Goal: Task Accomplishment & Management: Use online tool/utility

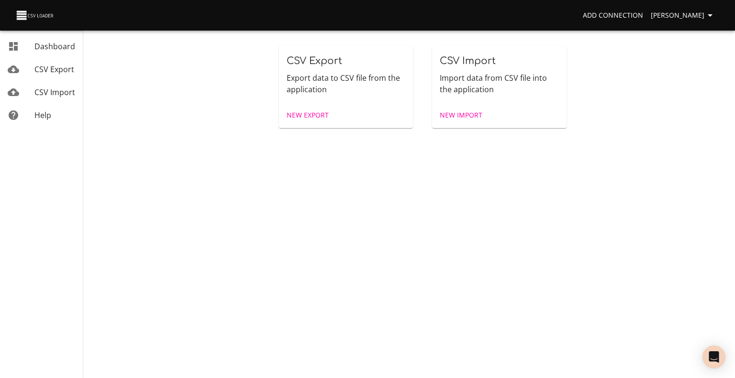
click at [467, 112] on span "New Import" at bounding box center [461, 116] width 43 height 12
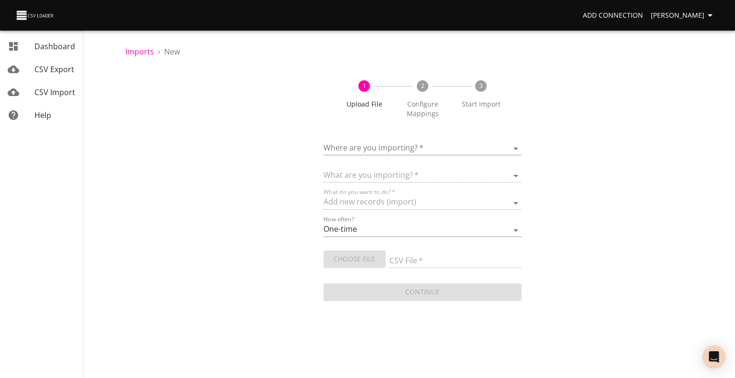
click at [62, 93] on span "CSV Import" at bounding box center [54, 92] width 41 height 11
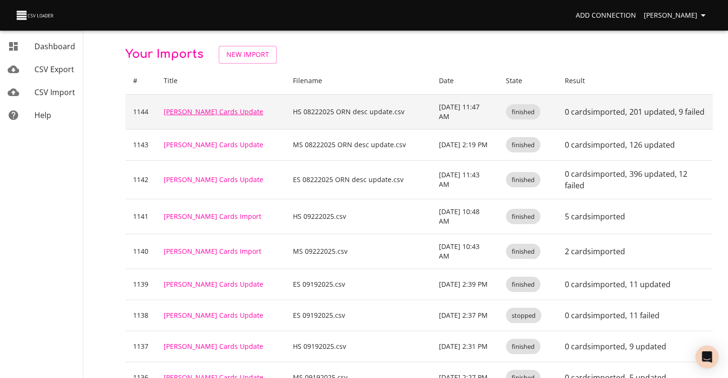
click at [193, 107] on link "[PERSON_NAME] Cards Update" at bounding box center [214, 111] width 100 height 9
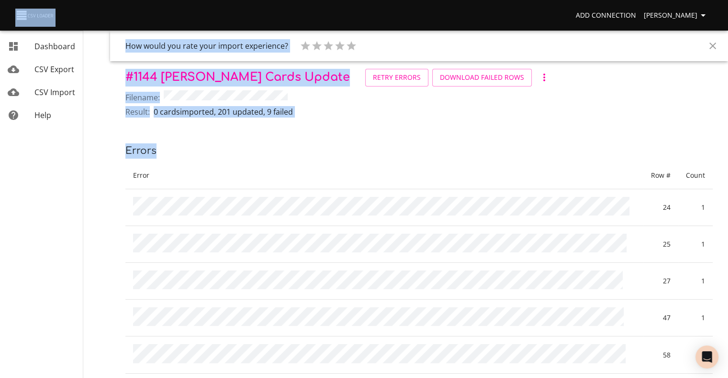
drag, startPoint x: 483, startPoint y: 16, endPoint x: 499, endPoint y: 135, distance: 120.7
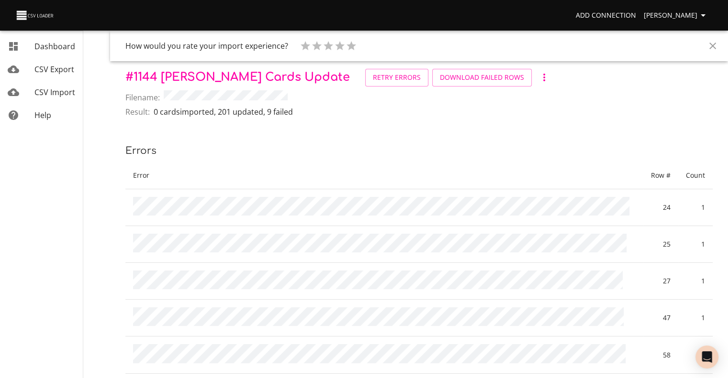
click at [503, 164] on th "Error" at bounding box center [383, 175] width 517 height 27
click at [373, 76] on span "Retry Errors" at bounding box center [397, 78] width 48 height 12
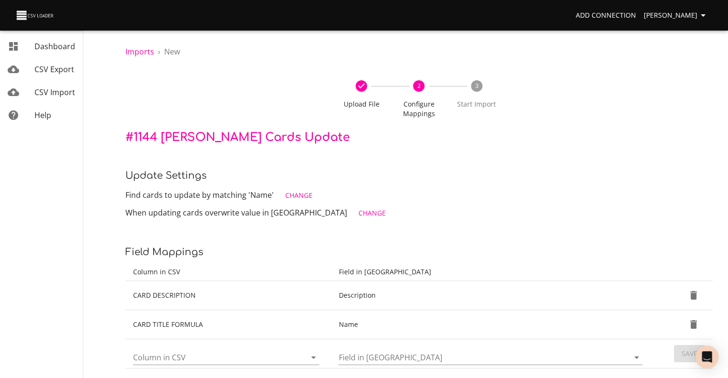
scroll to position [28, 0]
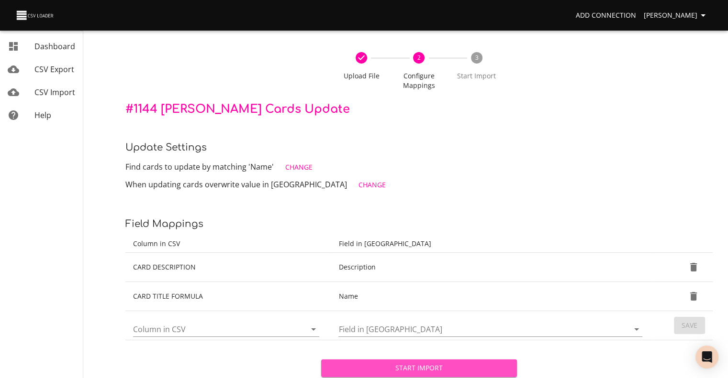
click at [416, 372] on span "Start Import" at bounding box center [419, 369] width 180 height 12
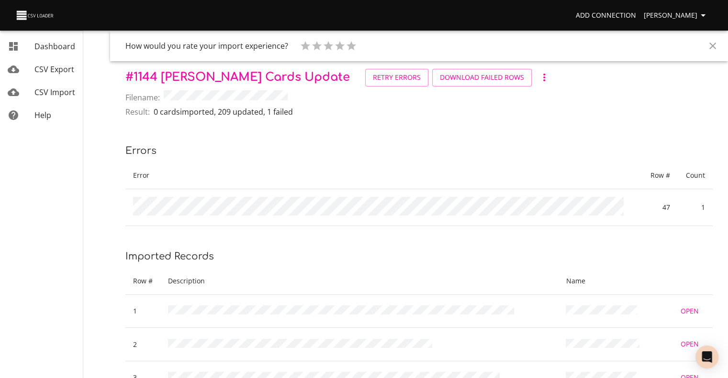
click at [41, 96] on span "CSV Import" at bounding box center [54, 92] width 41 height 11
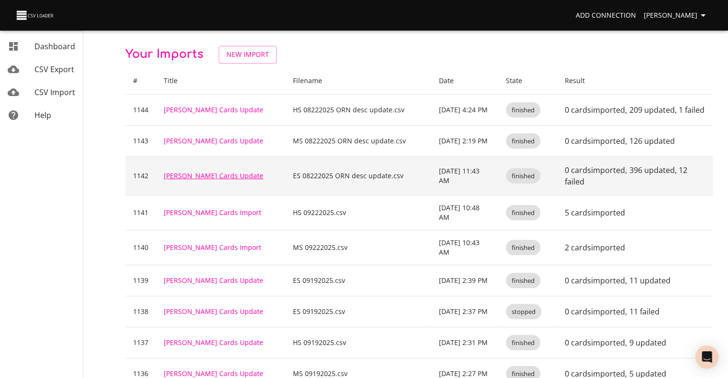
click at [197, 171] on link "[PERSON_NAME] Cards Update" at bounding box center [214, 175] width 100 height 9
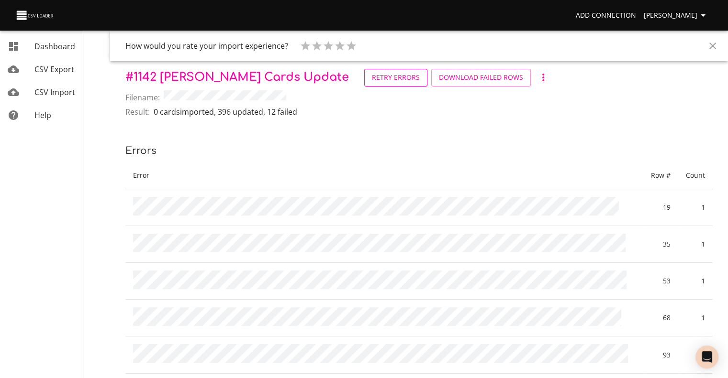
click at [372, 75] on span "Retry Errors" at bounding box center [396, 78] width 48 height 12
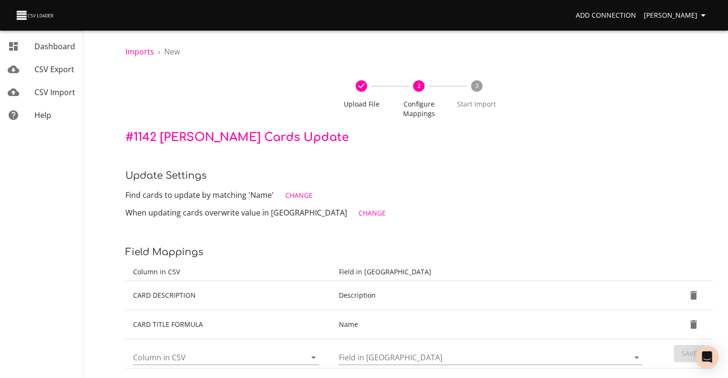
scroll to position [28, 0]
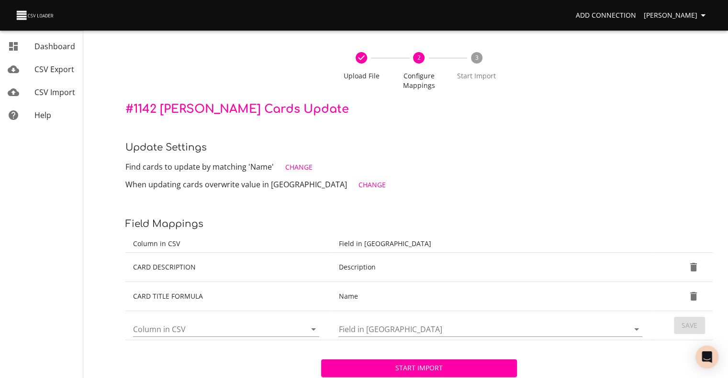
click at [427, 361] on button "Start Import" at bounding box center [419, 369] width 196 height 18
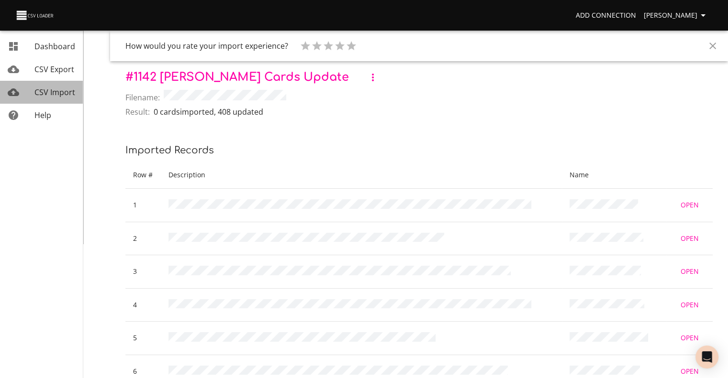
click at [66, 92] on span "CSV Import" at bounding box center [54, 92] width 41 height 11
